Goal: Information Seeking & Learning: Learn about a topic

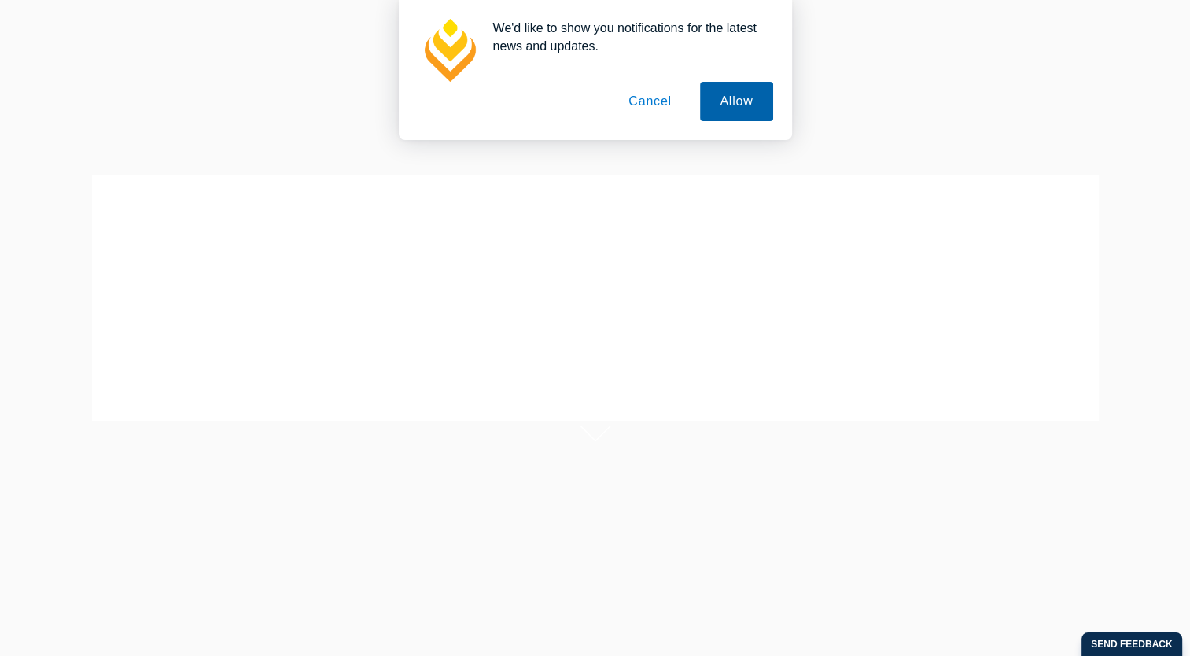
click at [747, 102] on button "Allow" at bounding box center [736, 101] width 72 height 39
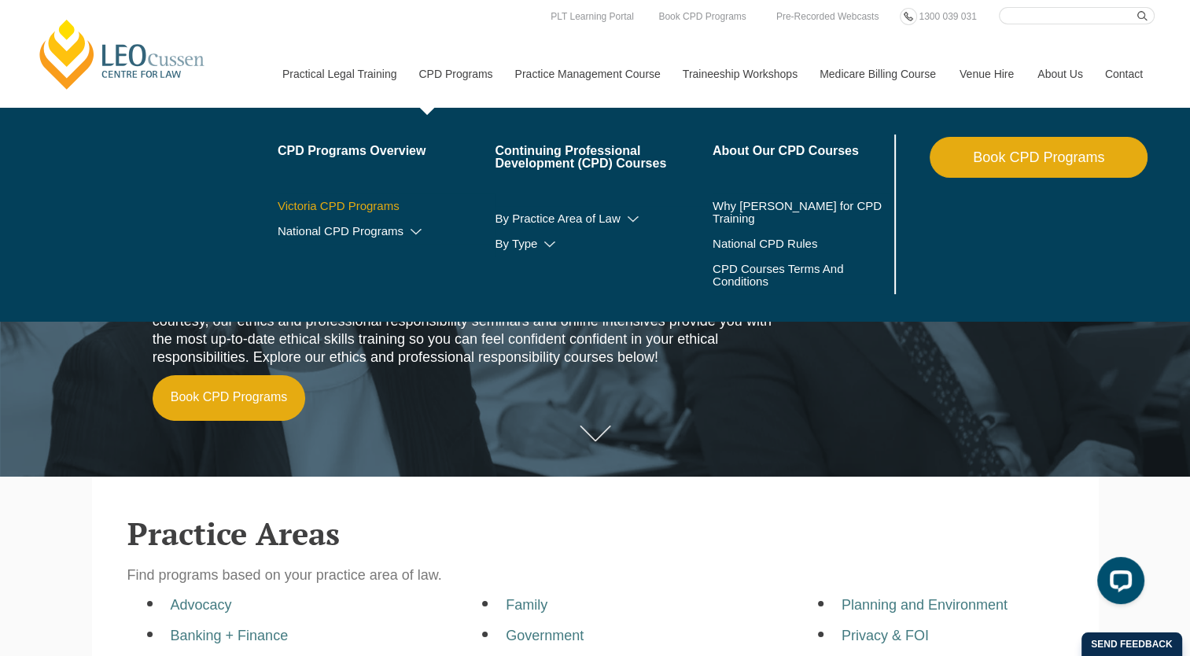
click at [360, 208] on link "Victoria CPD Programs" at bounding box center [387, 206] width 218 height 13
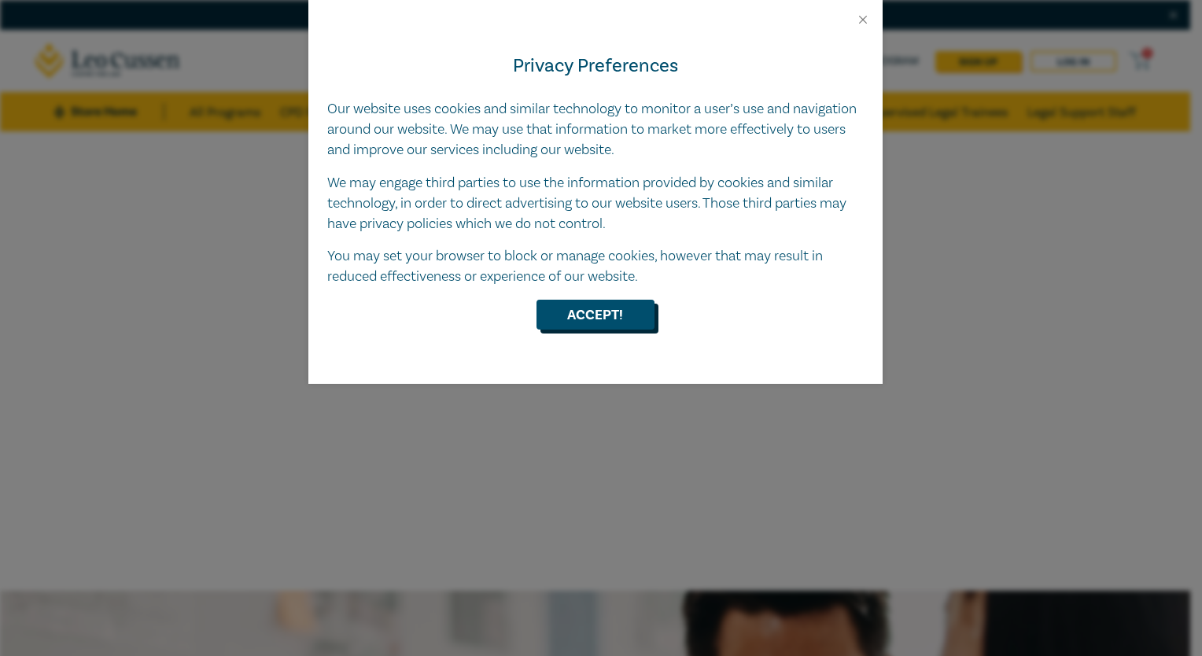
click at [604, 312] on button "Accept!" at bounding box center [596, 315] width 118 height 30
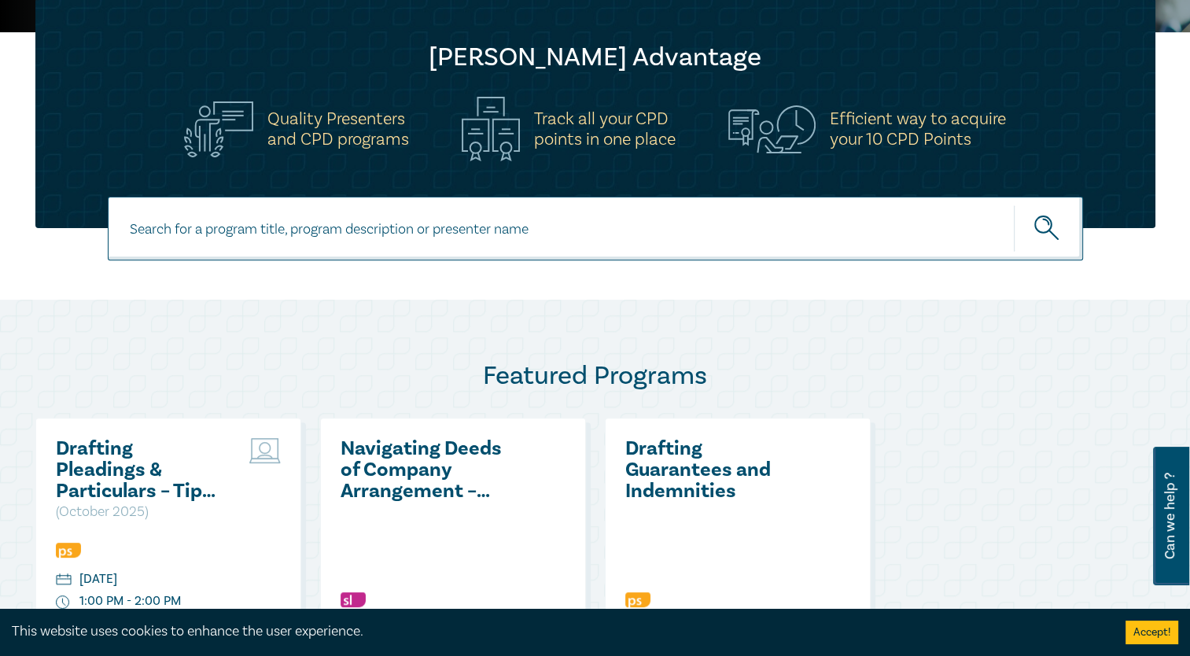
scroll to position [499, 0]
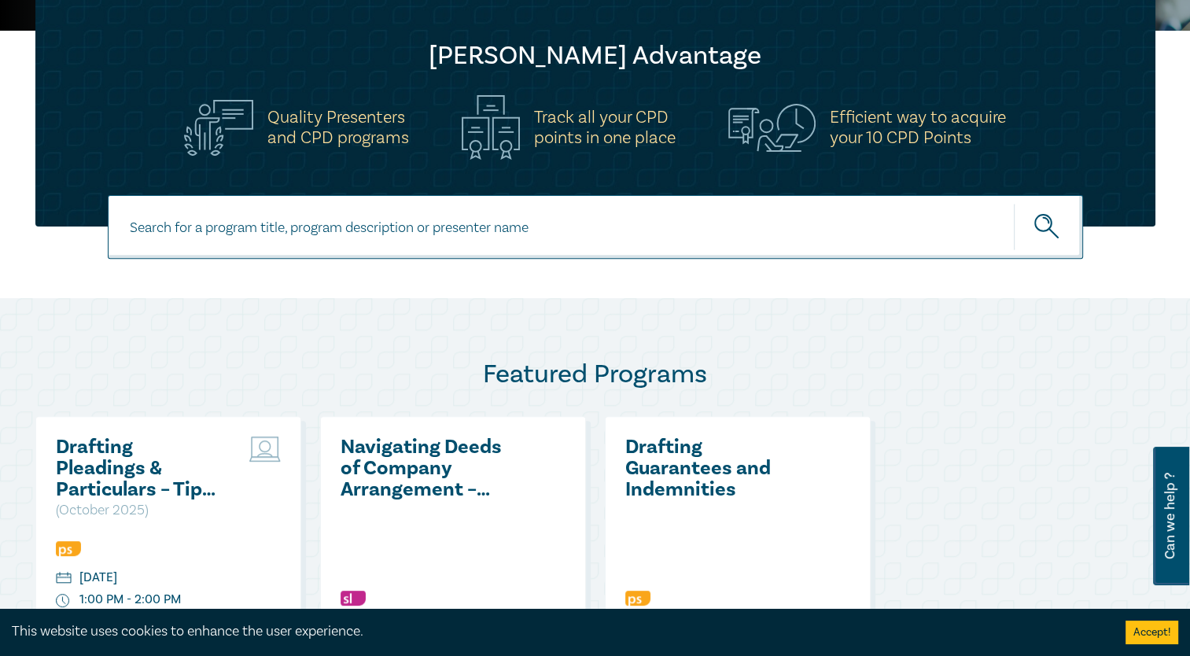
click at [272, 232] on input at bounding box center [596, 227] width 976 height 64
type input "ethics"
click at [1014, 203] on button "submit" at bounding box center [1048, 227] width 69 height 48
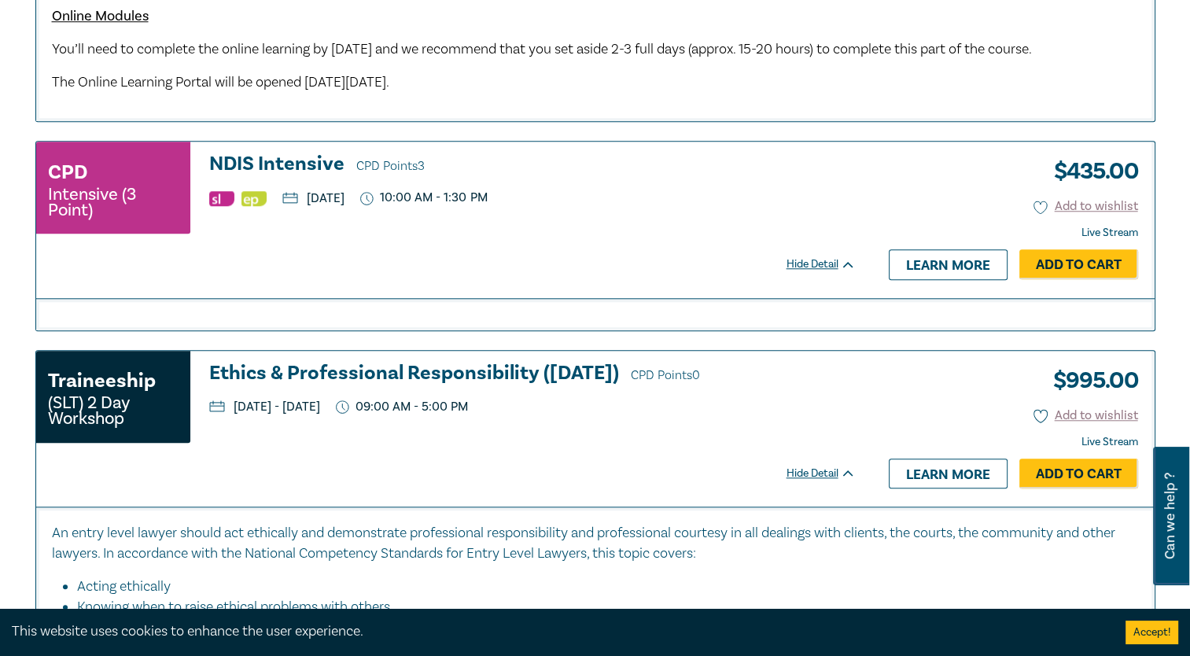
scroll to position [1394, 0]
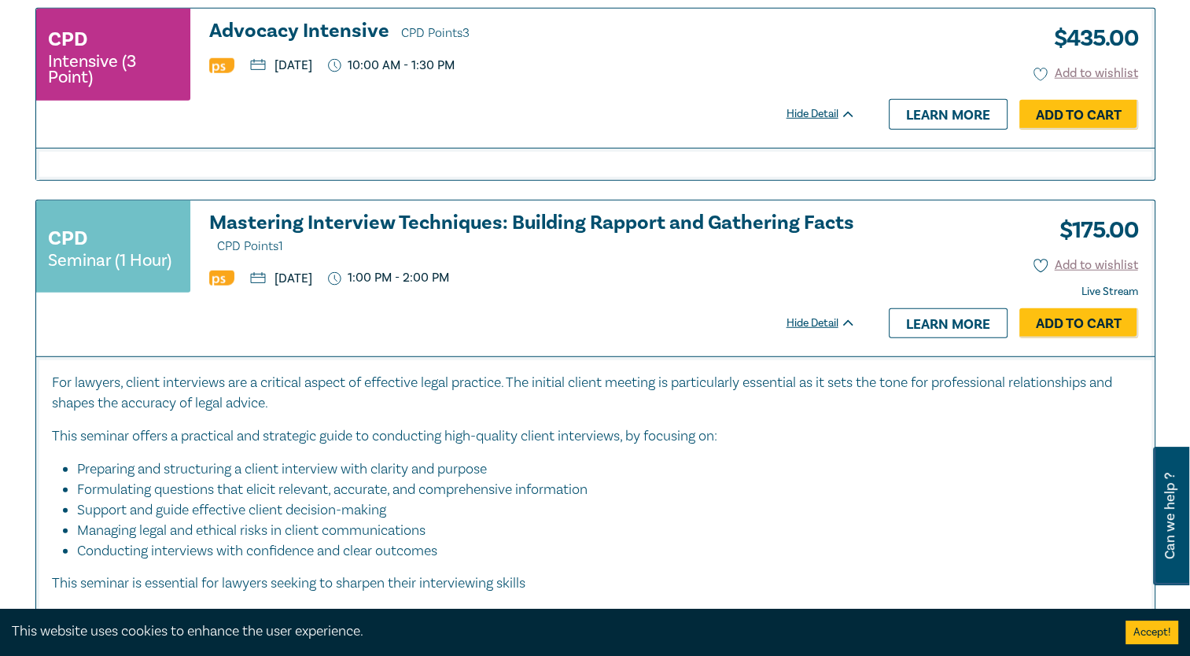
click at [157, 414] on p "For lawyers, client interviews are a critical aspect of effective legal practic…" at bounding box center [595, 393] width 1087 height 41
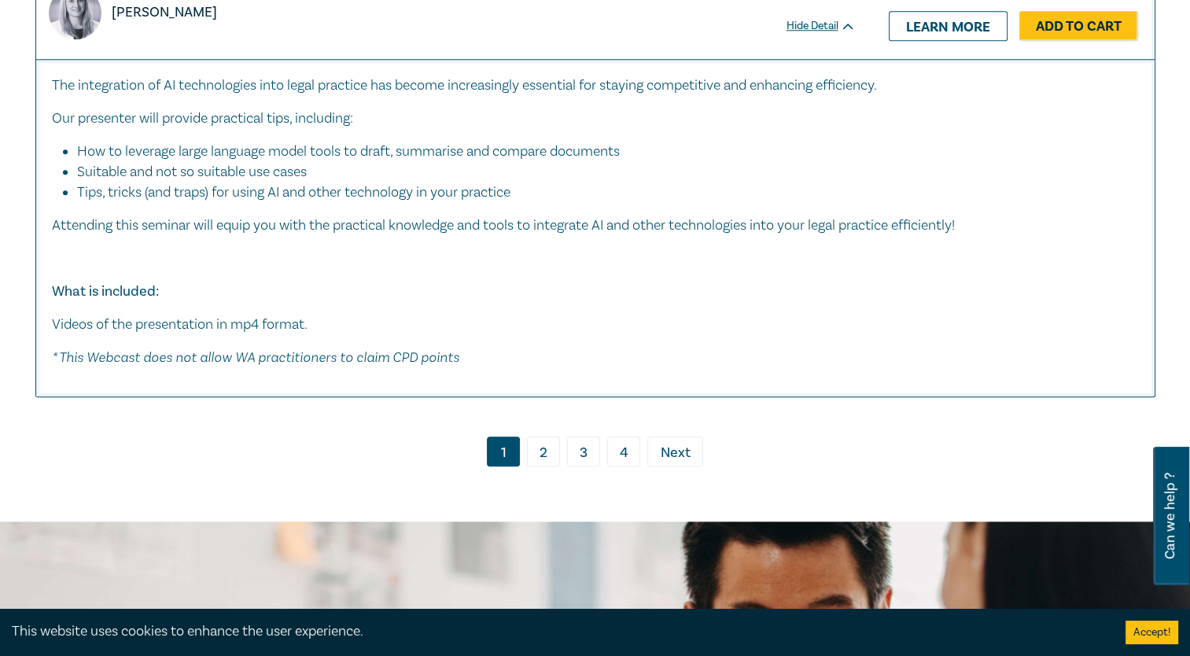
scroll to position [7465, 0]
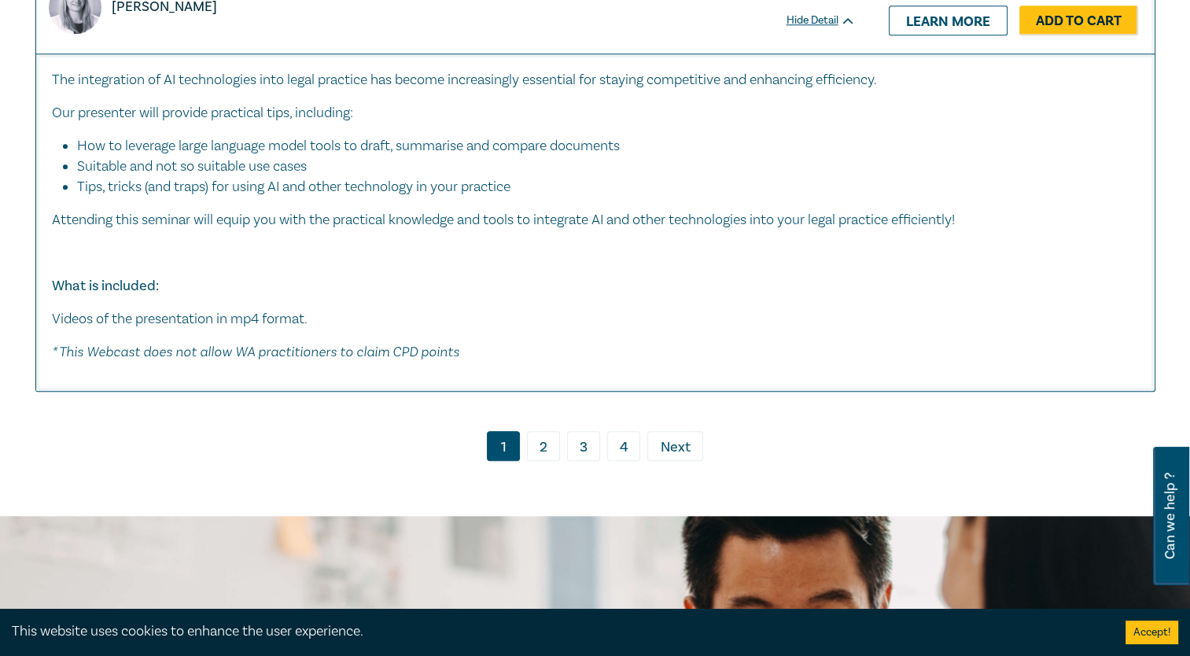
click at [544, 461] on link "2" at bounding box center [543, 446] width 33 height 30
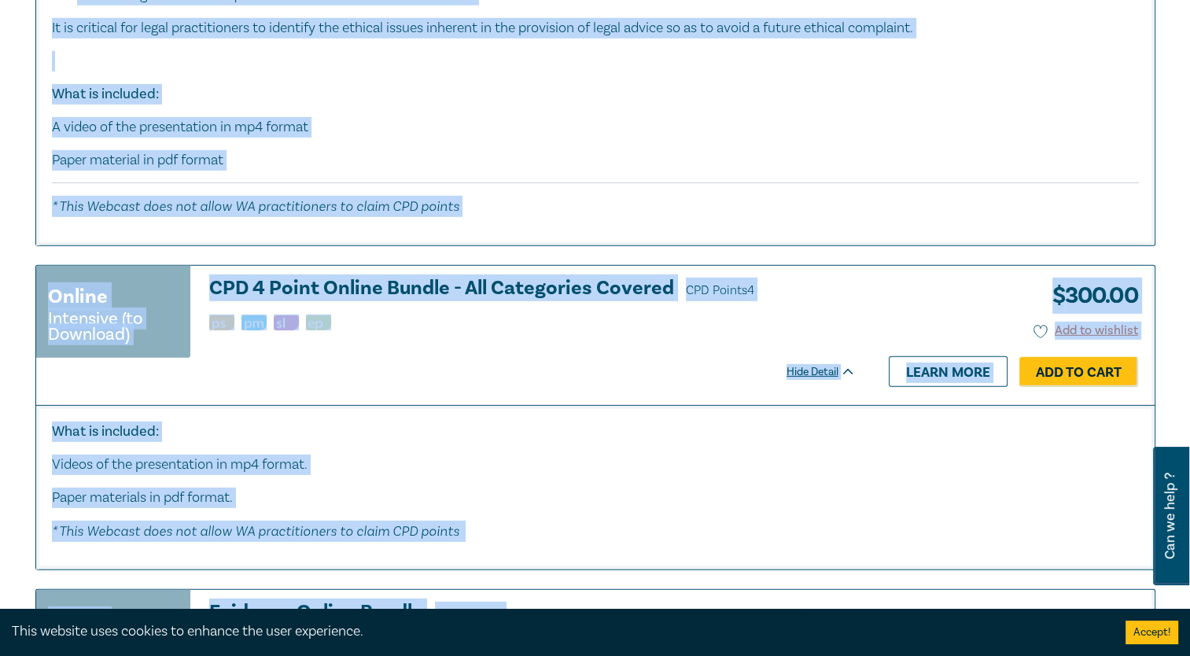
scroll to position [4695, 0]
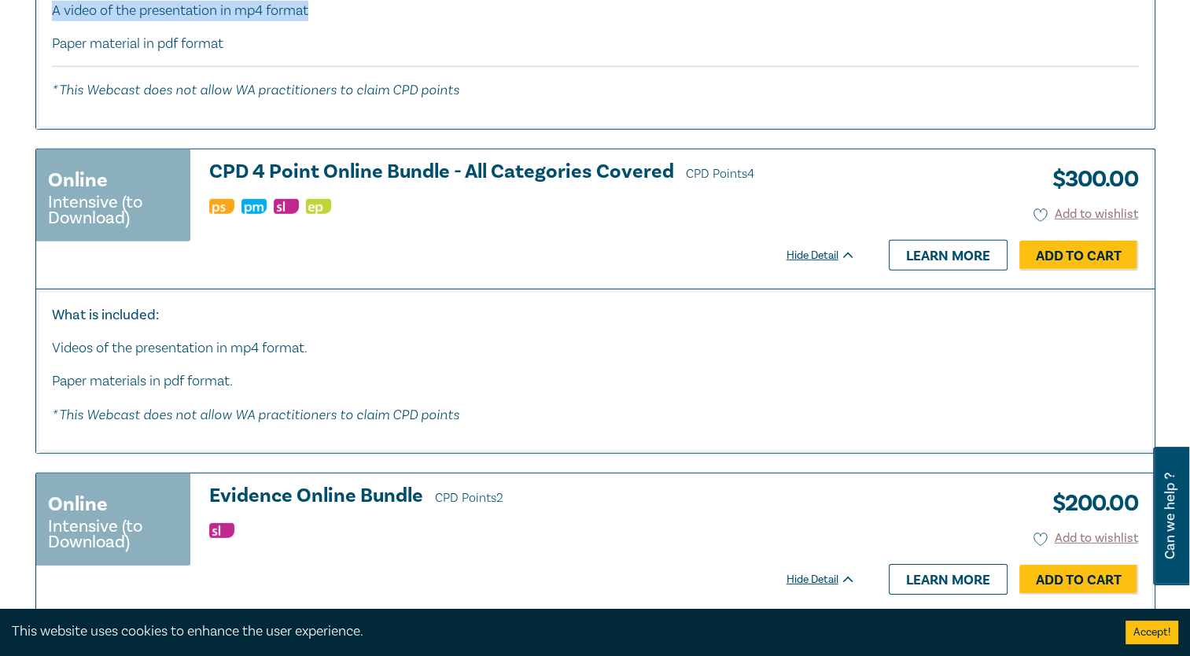
drag, startPoint x: 195, startPoint y: 81, endPoint x: 564, endPoint y: 70, distance: 369.2
copy div "Legal Advice & Ethics CPD Points 1 Peter Caillard $ 130.00 Add to wishlist Lear…"
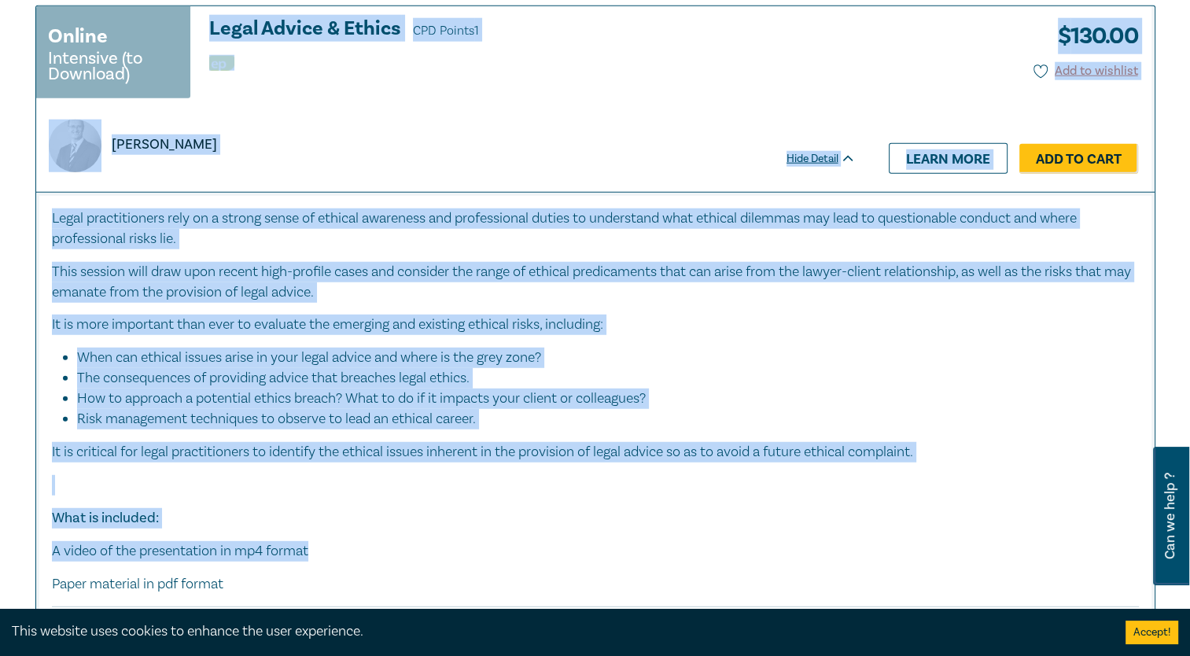
scroll to position [4154, 0]
click at [832, 389] on li "The consequences of providing advice that breaches legal ethics." at bounding box center [600, 379] width 1046 height 20
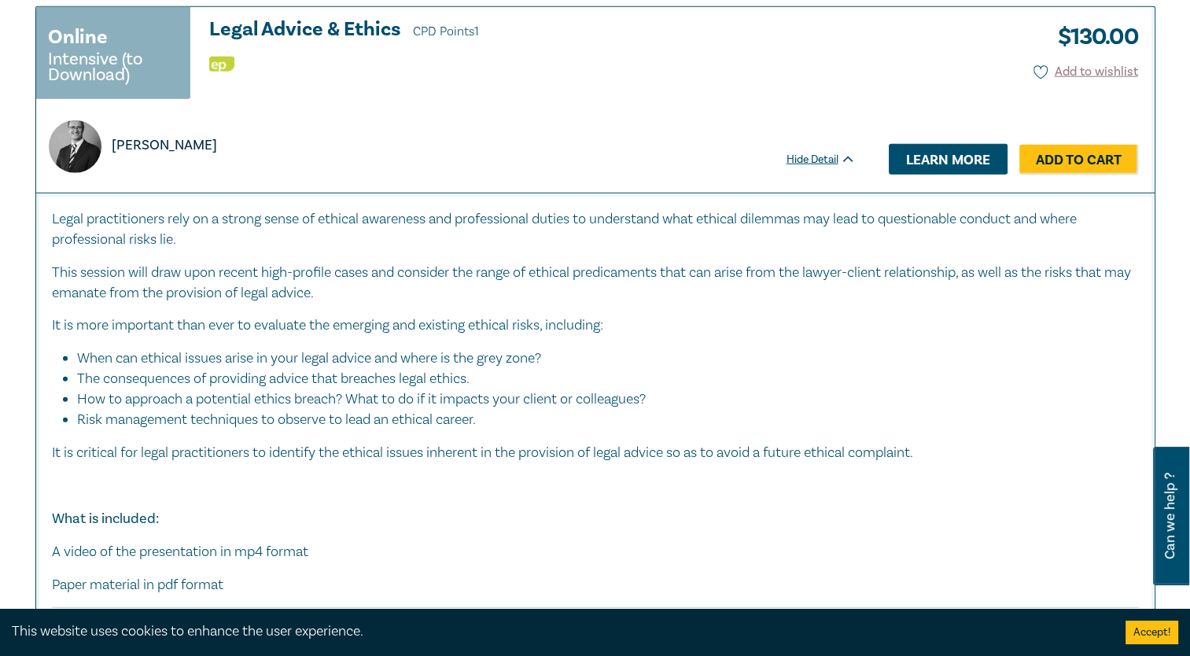
click at [921, 170] on link "Learn more" at bounding box center [948, 159] width 119 height 30
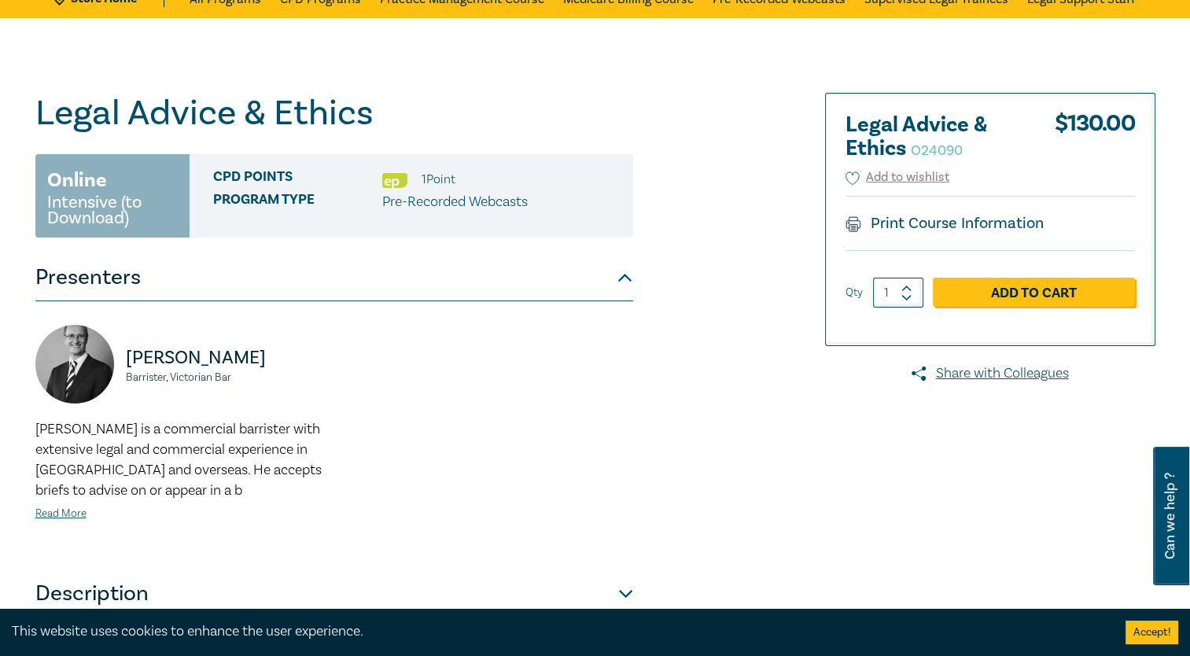
scroll to position [107, 0]
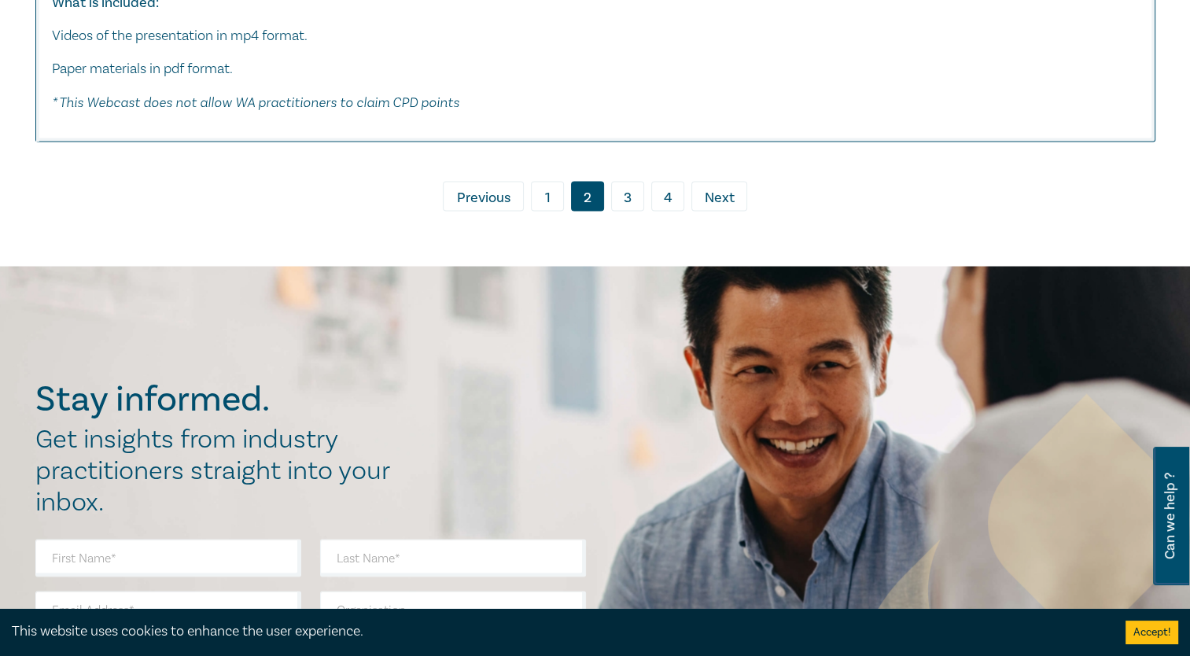
scroll to position [9087, 0]
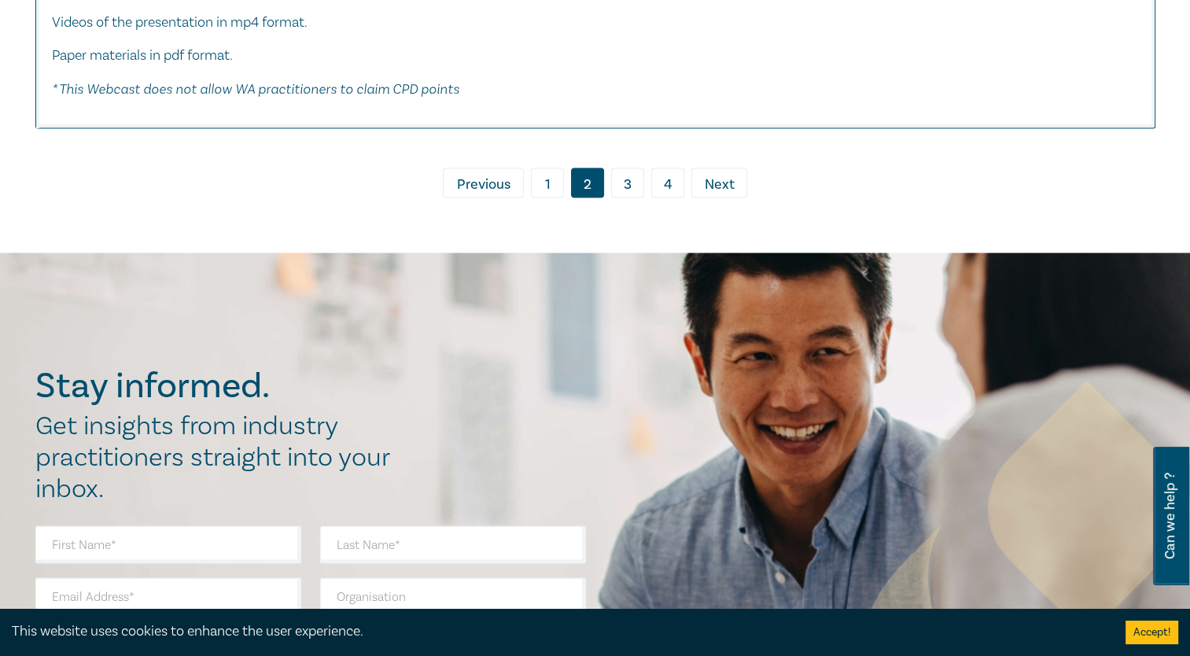
click at [625, 188] on link "3" at bounding box center [627, 183] width 33 height 30
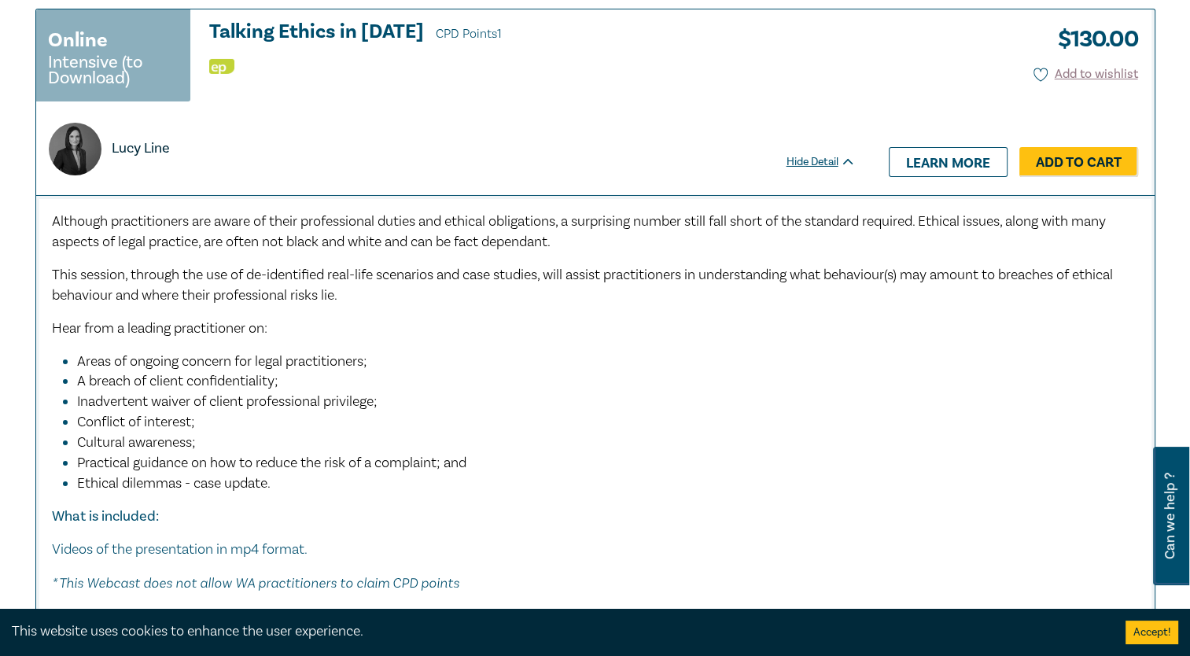
scroll to position [5602, 0]
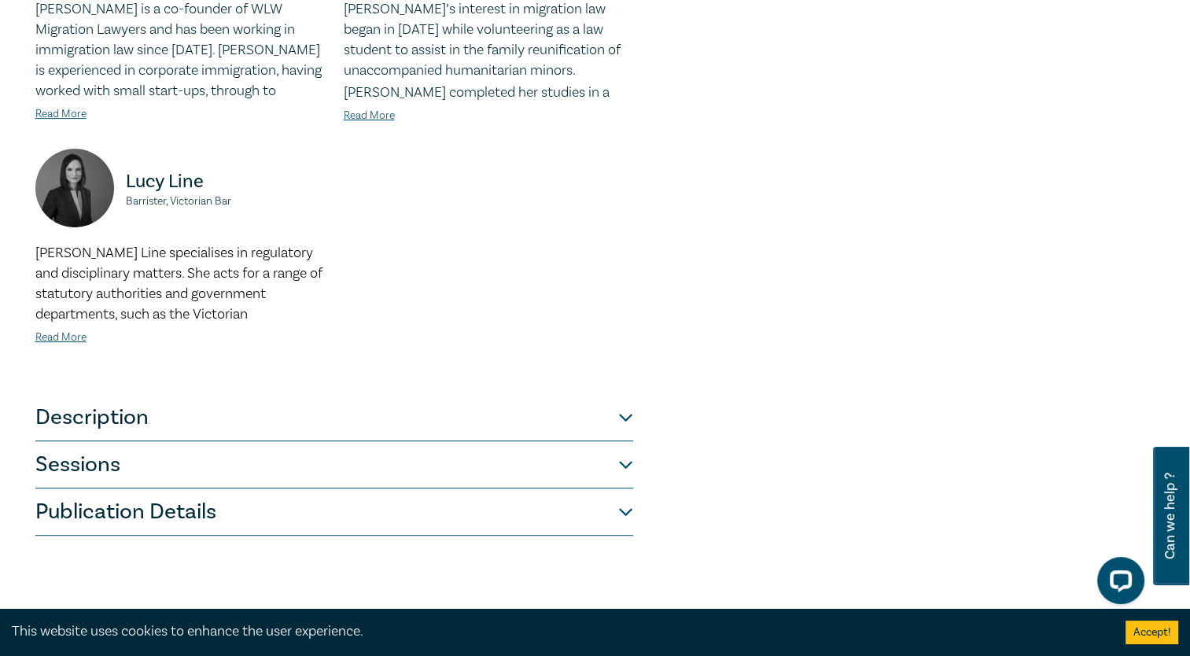
scroll to position [576, 0]
click at [624, 457] on button "Sessions" at bounding box center [334, 463] width 598 height 47
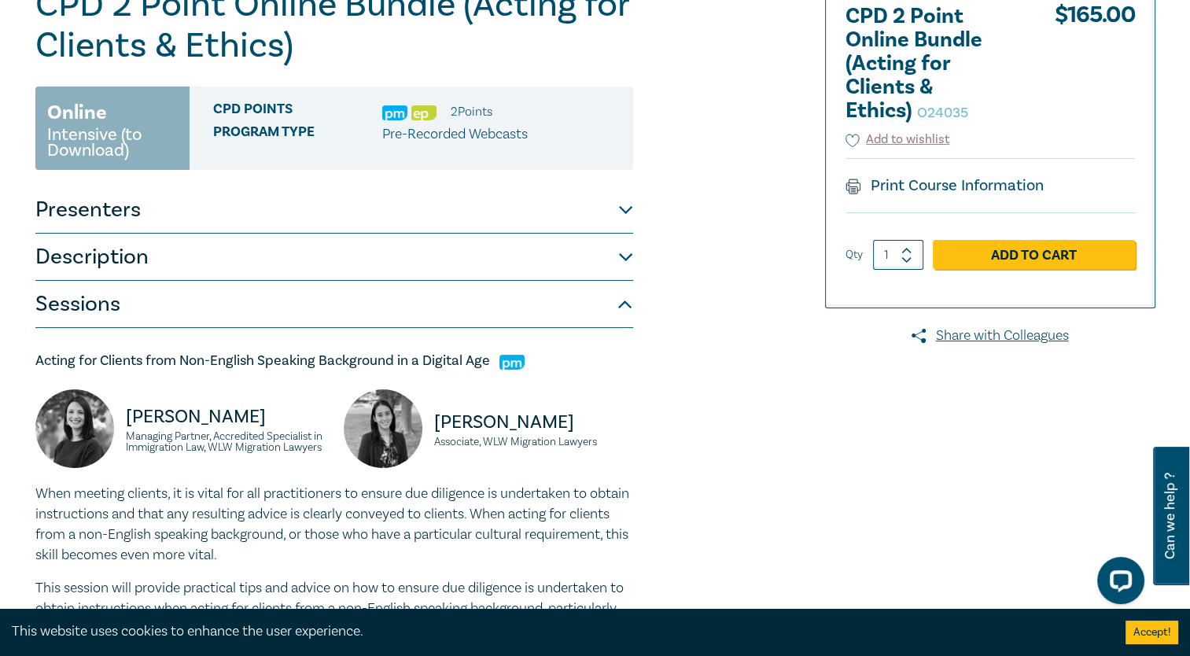
scroll to position [107, 0]
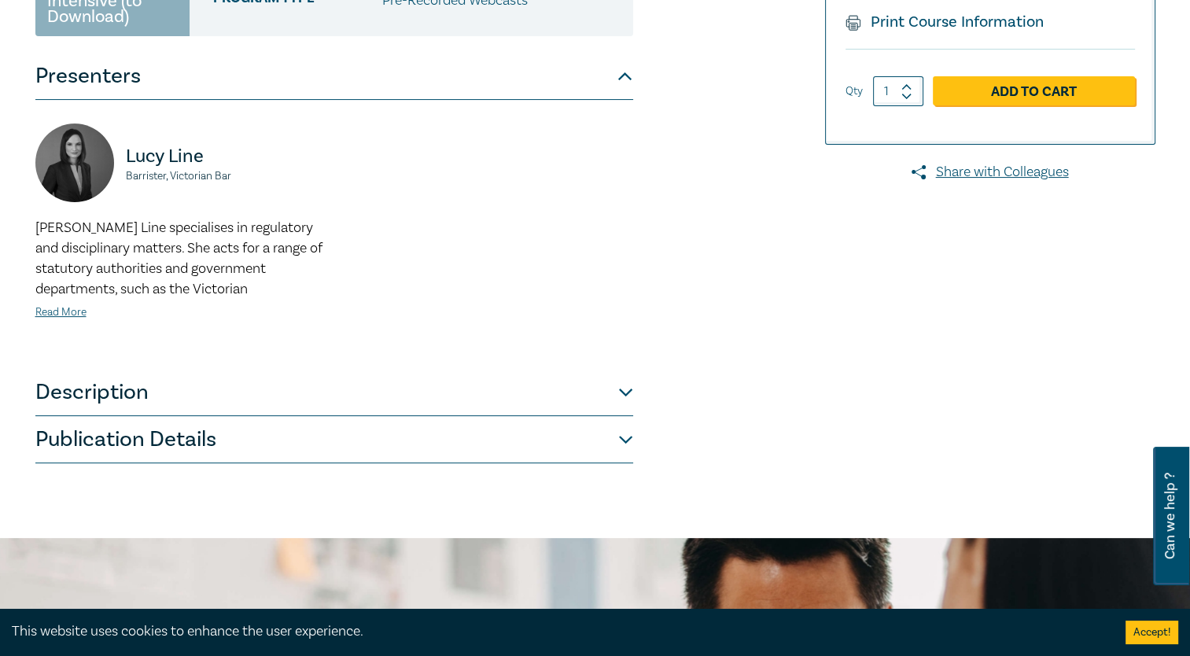
scroll to position [315, 0]
click at [624, 392] on button "Description" at bounding box center [334, 392] width 598 height 47
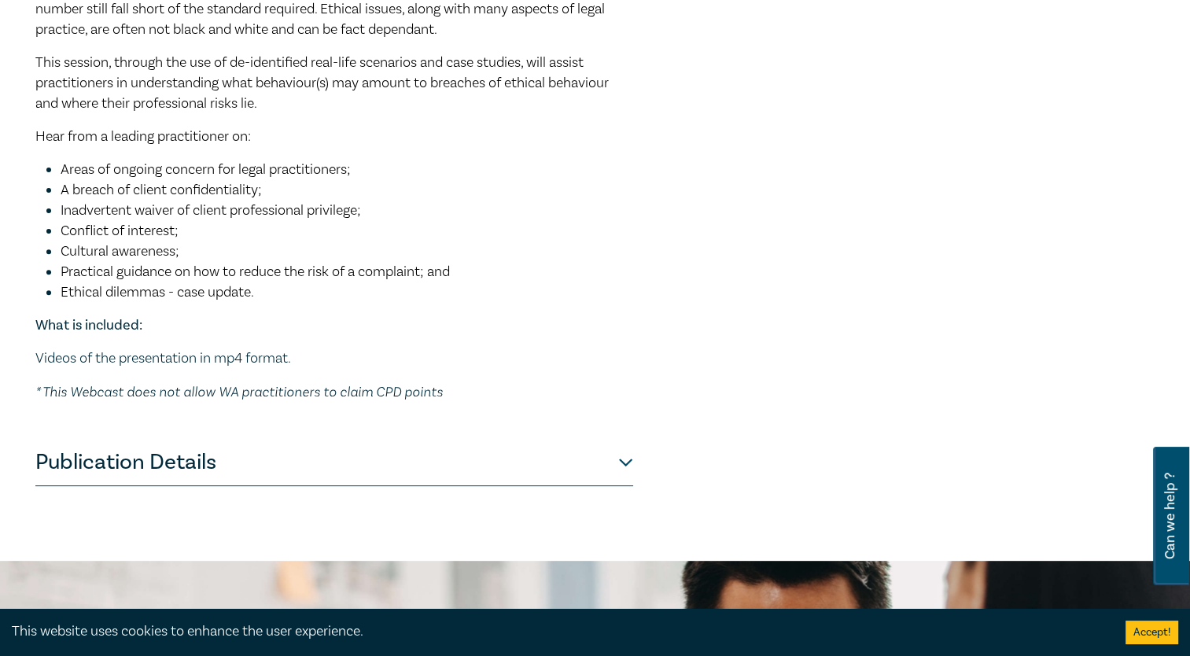
scroll to position [576, 0]
